Goal: Transaction & Acquisition: Purchase product/service

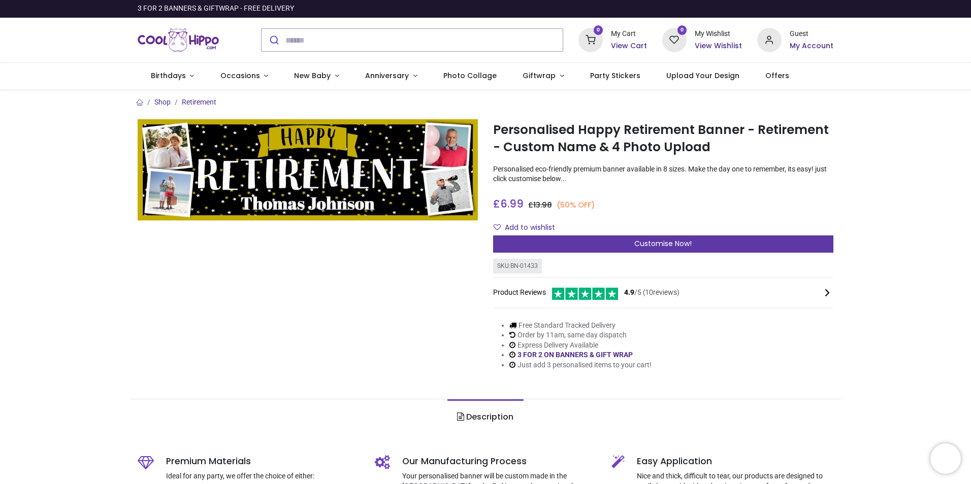
click at [679, 244] on span "Customise Now!" at bounding box center [662, 244] width 57 height 10
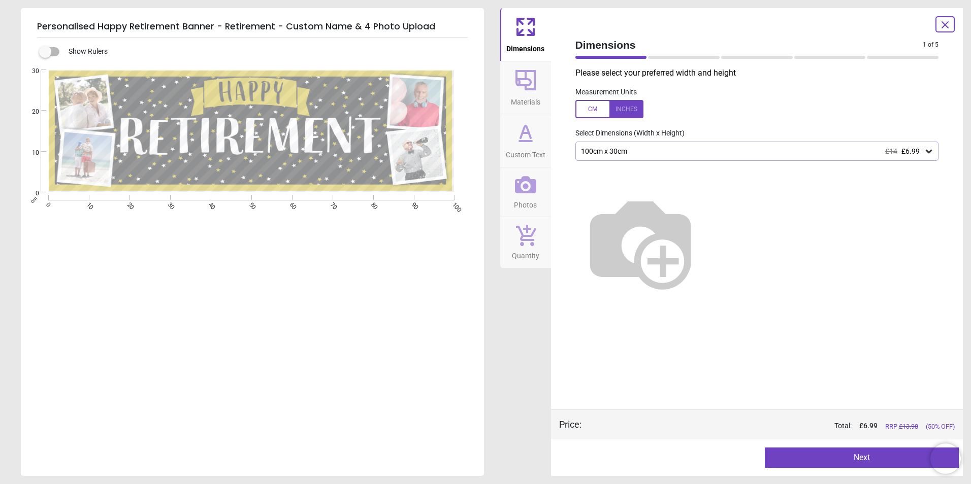
click at [931, 152] on icon at bounding box center [929, 152] width 6 height 4
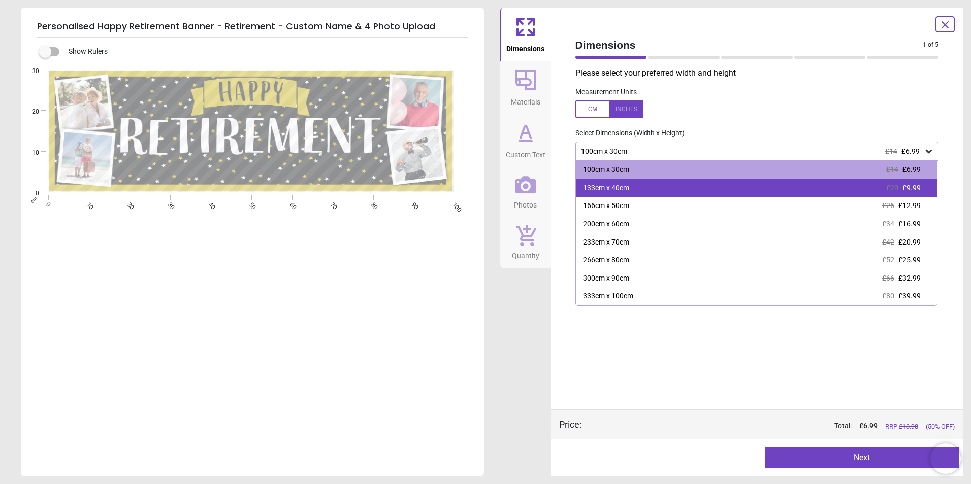
click at [624, 187] on div "133cm x 40cm" at bounding box center [606, 188] width 46 height 10
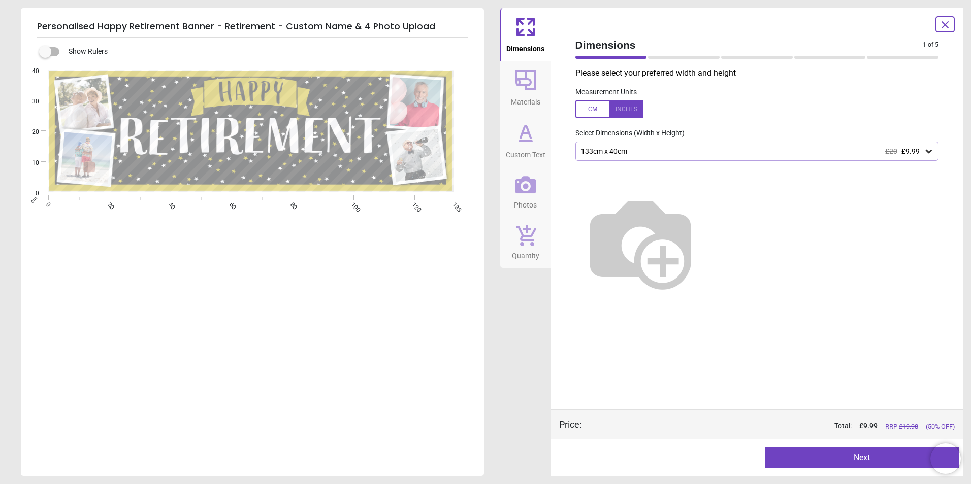
click at [931, 152] on icon at bounding box center [929, 151] width 10 height 10
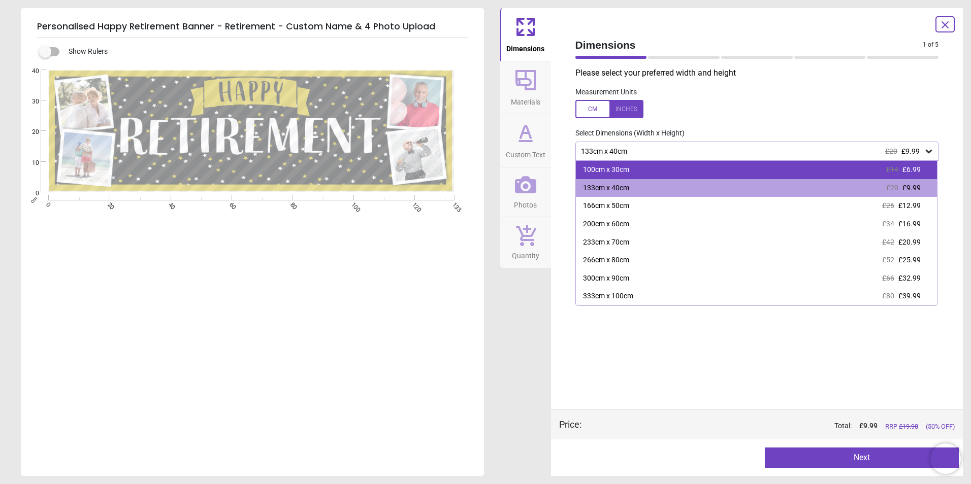
click at [628, 166] on div "100cm x 30cm" at bounding box center [606, 170] width 46 height 10
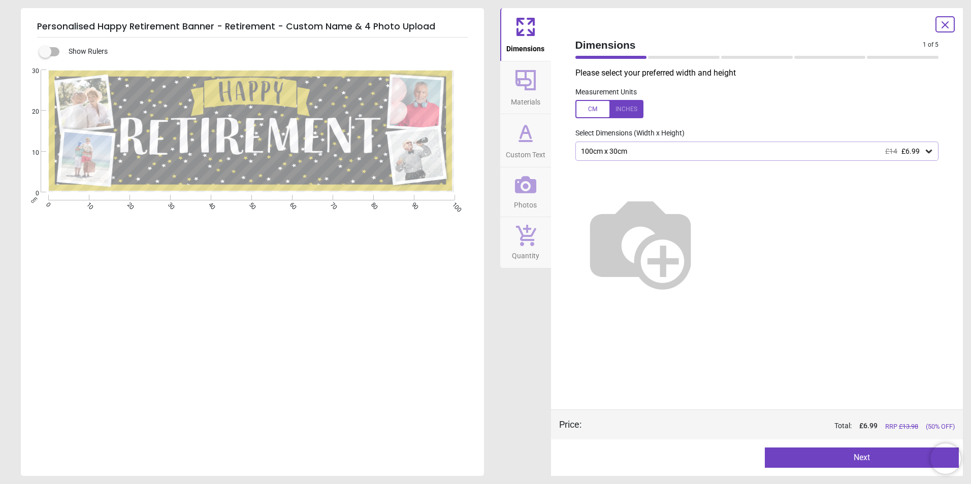
click at [928, 149] on icon at bounding box center [929, 151] width 10 height 10
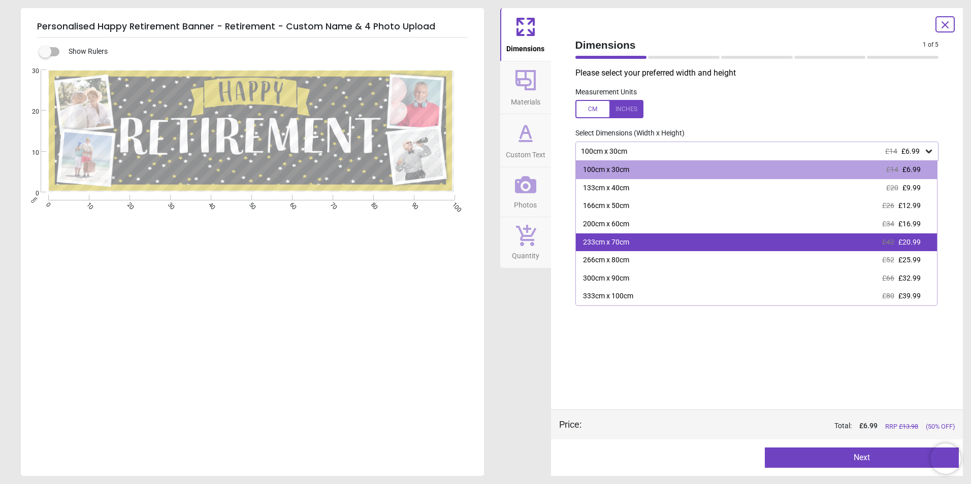
click at [636, 240] on div "233cm x 70cm £42 £20.99" at bounding box center [757, 243] width 362 height 18
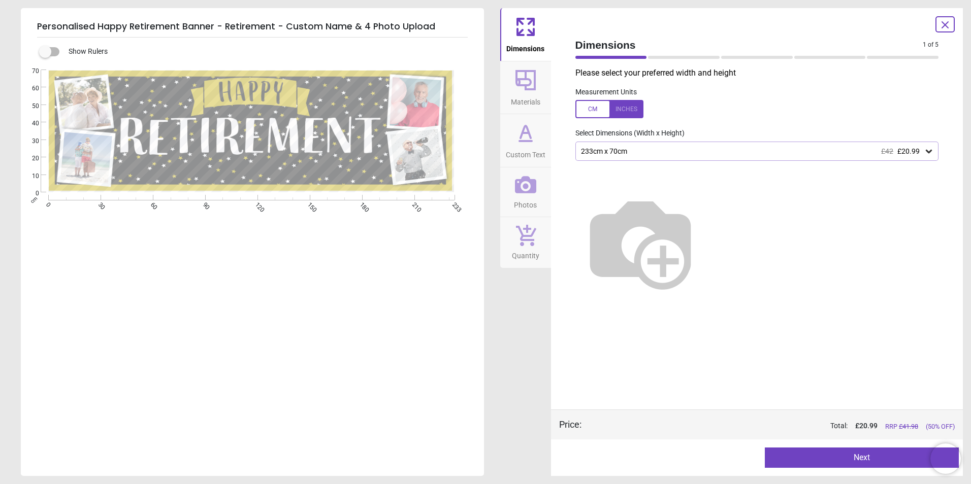
click at [929, 152] on icon at bounding box center [929, 151] width 10 height 10
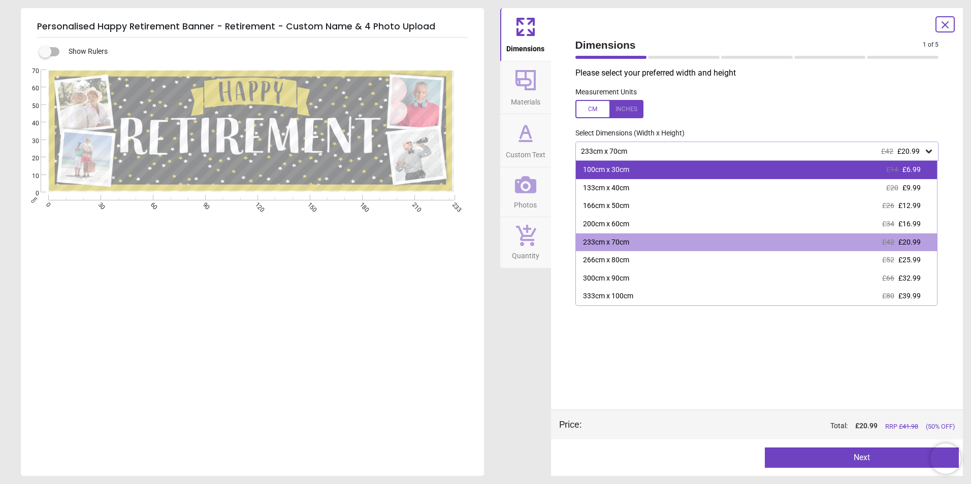
click at [629, 174] on div "100cm x 30cm £14 £6.99" at bounding box center [757, 170] width 362 height 18
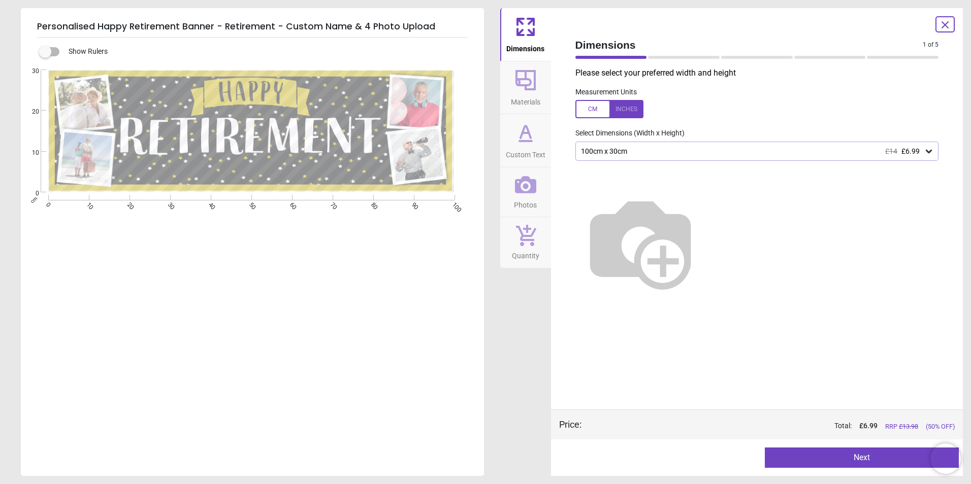
click at [940, 26] on icon at bounding box center [945, 25] width 12 height 12
